Goal: Transaction & Acquisition: Book appointment/travel/reservation

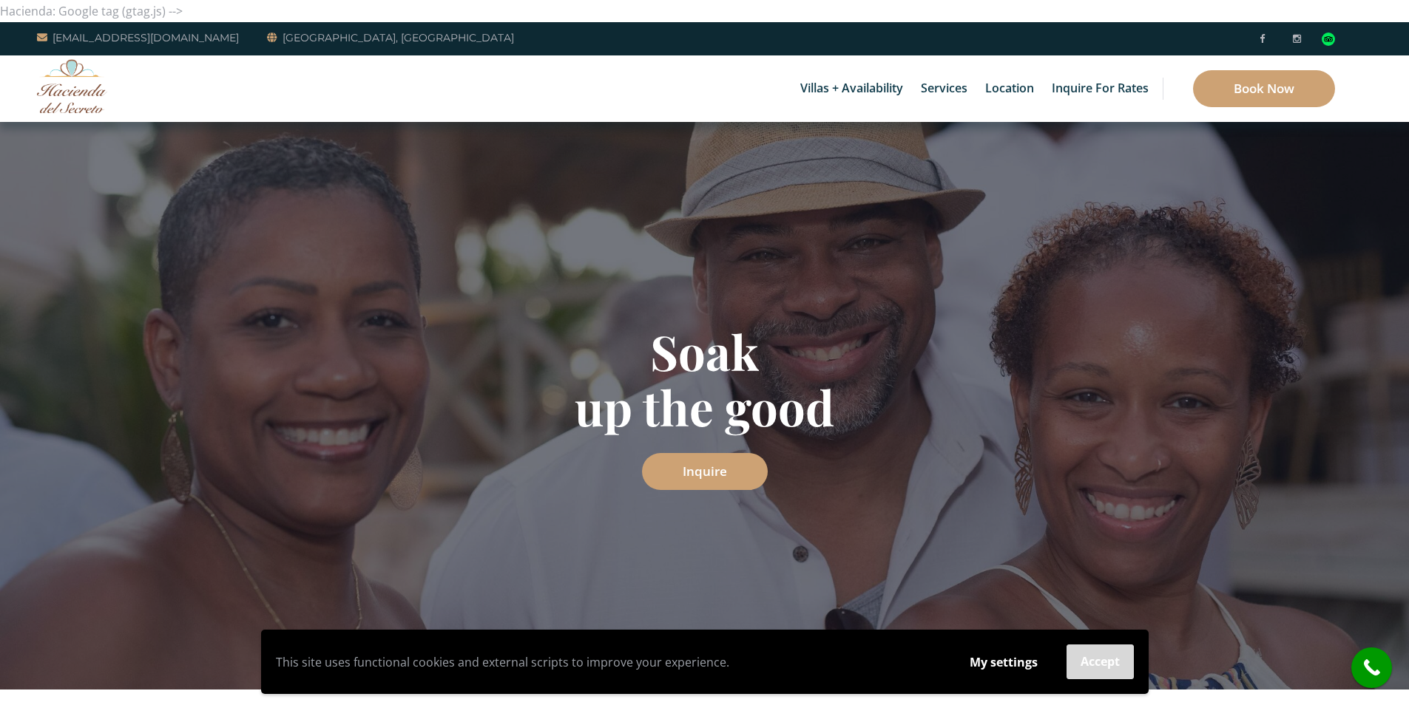
click at [1098, 658] on button "Accept" at bounding box center [1099, 662] width 67 height 35
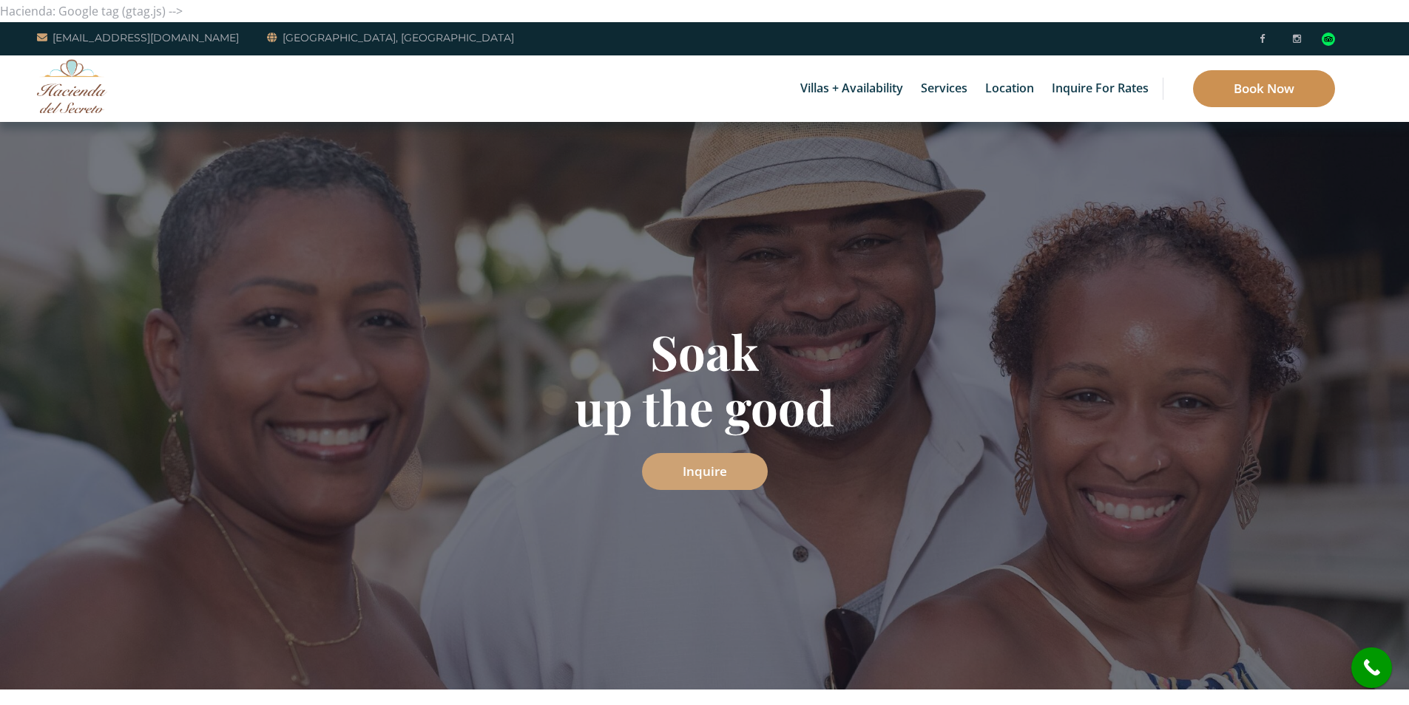
click at [1227, 80] on link "Book Now" at bounding box center [1264, 88] width 142 height 37
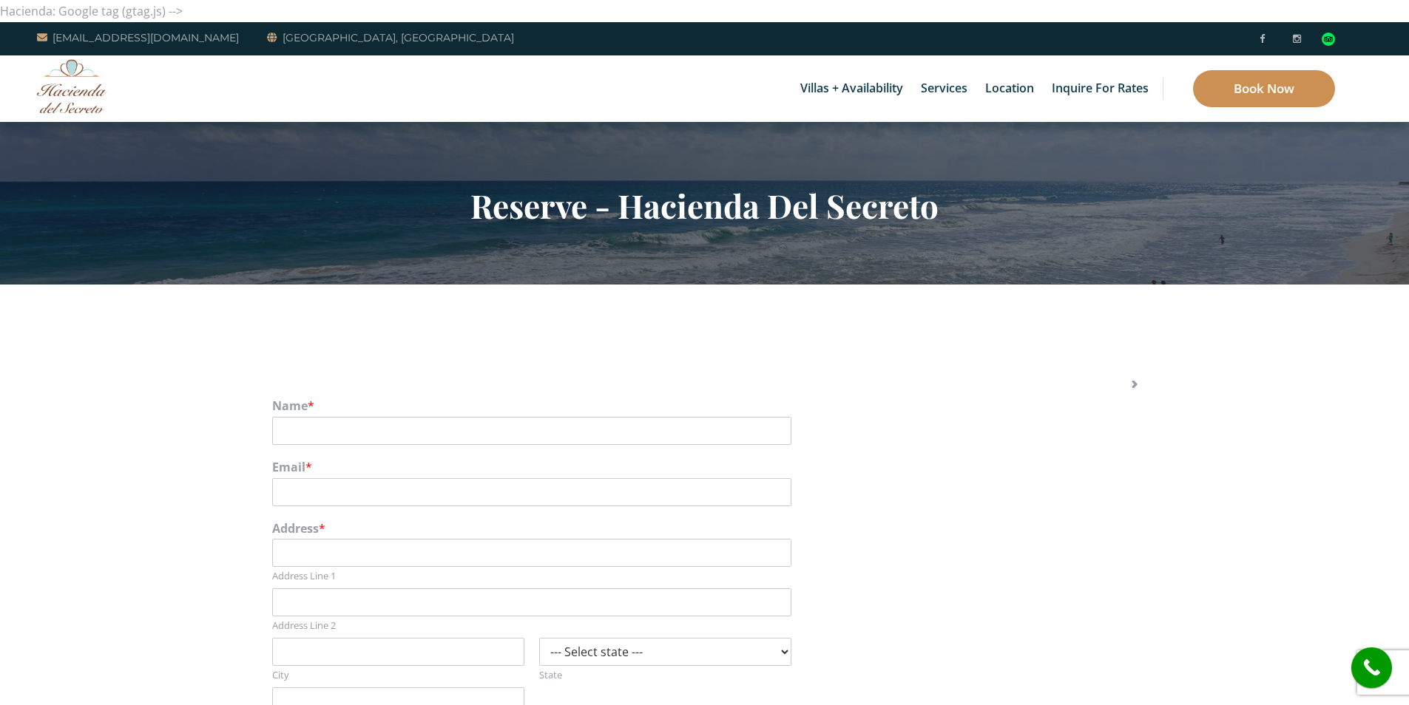
click at [1287, 76] on link "Book Now" at bounding box center [1264, 88] width 142 height 37
click at [1317, 88] on link "Book Now" at bounding box center [1264, 88] width 142 height 37
click at [1259, 96] on link "Book Now" at bounding box center [1264, 88] width 142 height 37
